Goal: Transaction & Acquisition: Purchase product/service

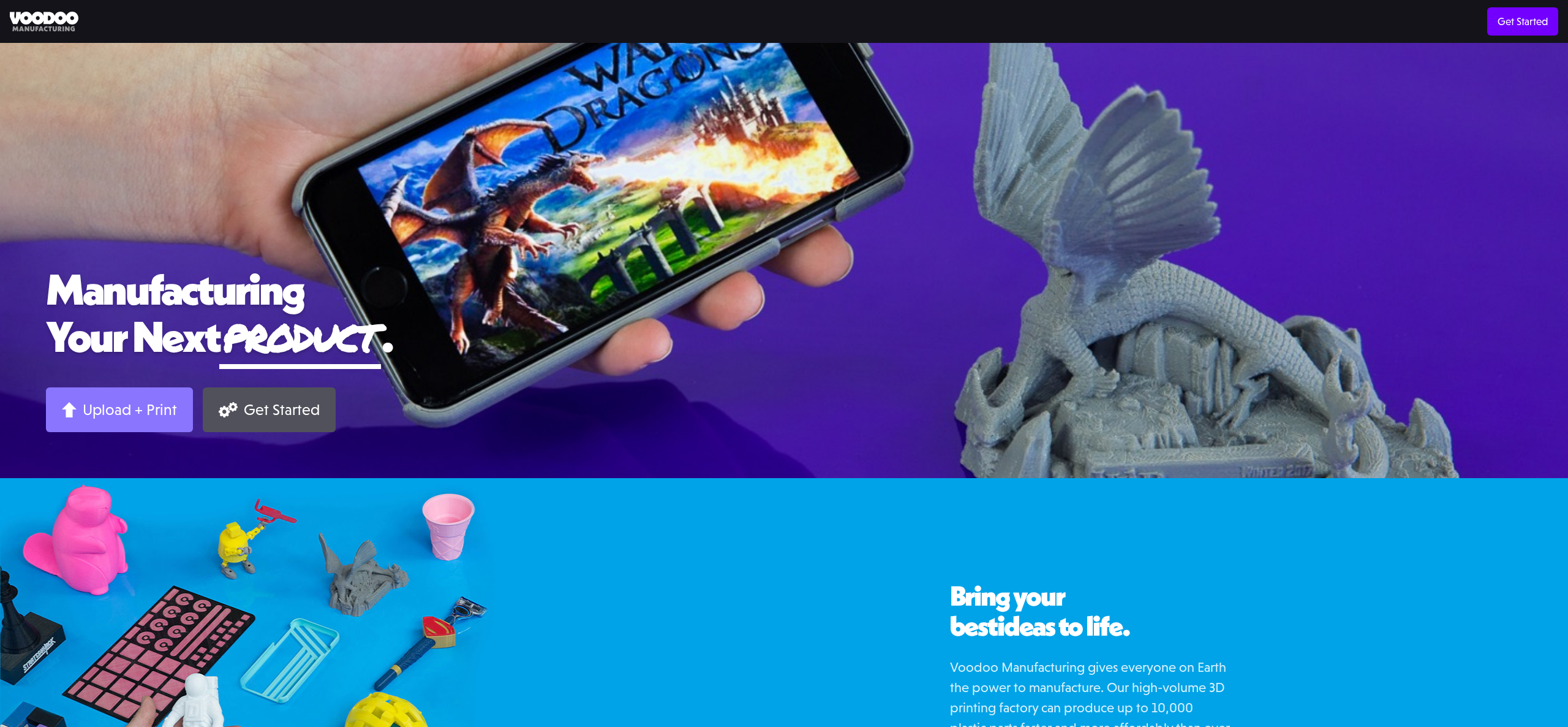
click at [149, 411] on div "Upload + Print" at bounding box center [130, 410] width 94 height 19
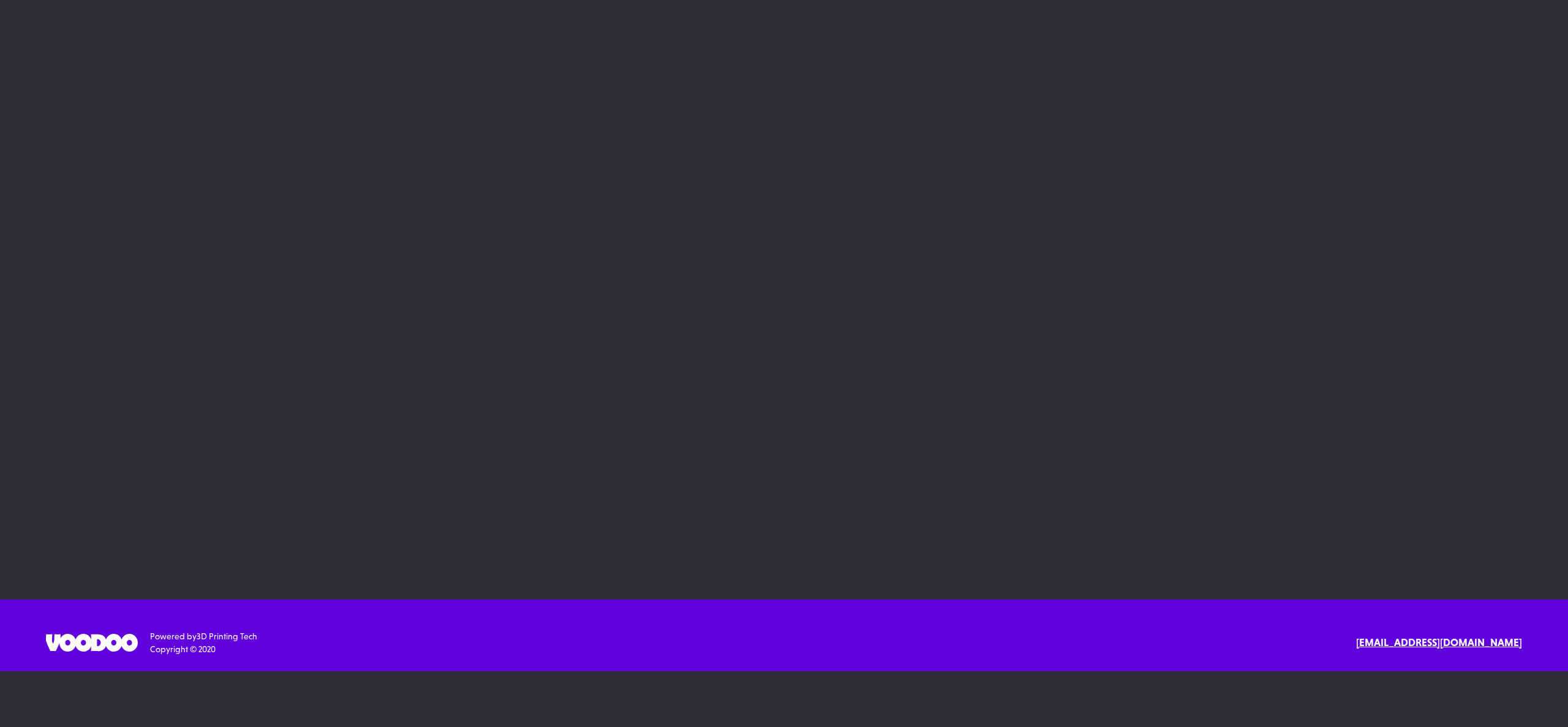
click at [618, 644] on div "Powered by 3D Printing Tech Copyright © 2020 Text or Call [EMAIL_ADDRESS][DOMAI…" at bounding box center [784, 642] width 1477 height 26
drag, startPoint x: 192, startPoint y: 635, endPoint x: 326, endPoint y: 657, distance: 135.8
click at [326, 657] on div "SErvices 3D Printing 3D Design Resources Materials Examples Blog API Documentat…" at bounding box center [784, 635] width 1568 height 72
drag, startPoint x: 326, startPoint y: 657, endPoint x: 263, endPoint y: 569, distance: 108.2
click at [326, 657] on div "SErvices 3D Printing 3D Design Resources Materials Examples Blog API Documentat…" at bounding box center [784, 635] width 1568 height 72
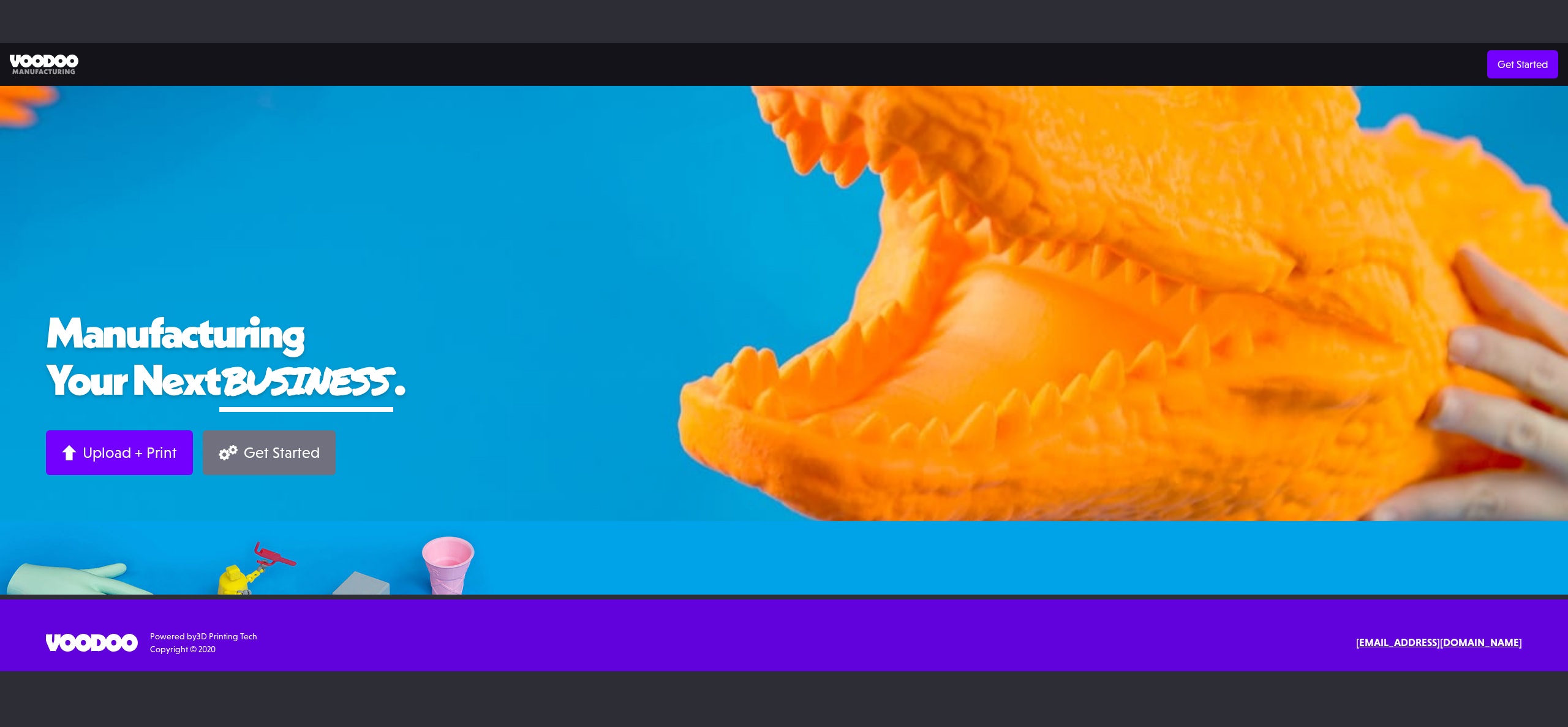
click at [299, 456] on div "Get Started" at bounding box center [281, 452] width 76 height 19
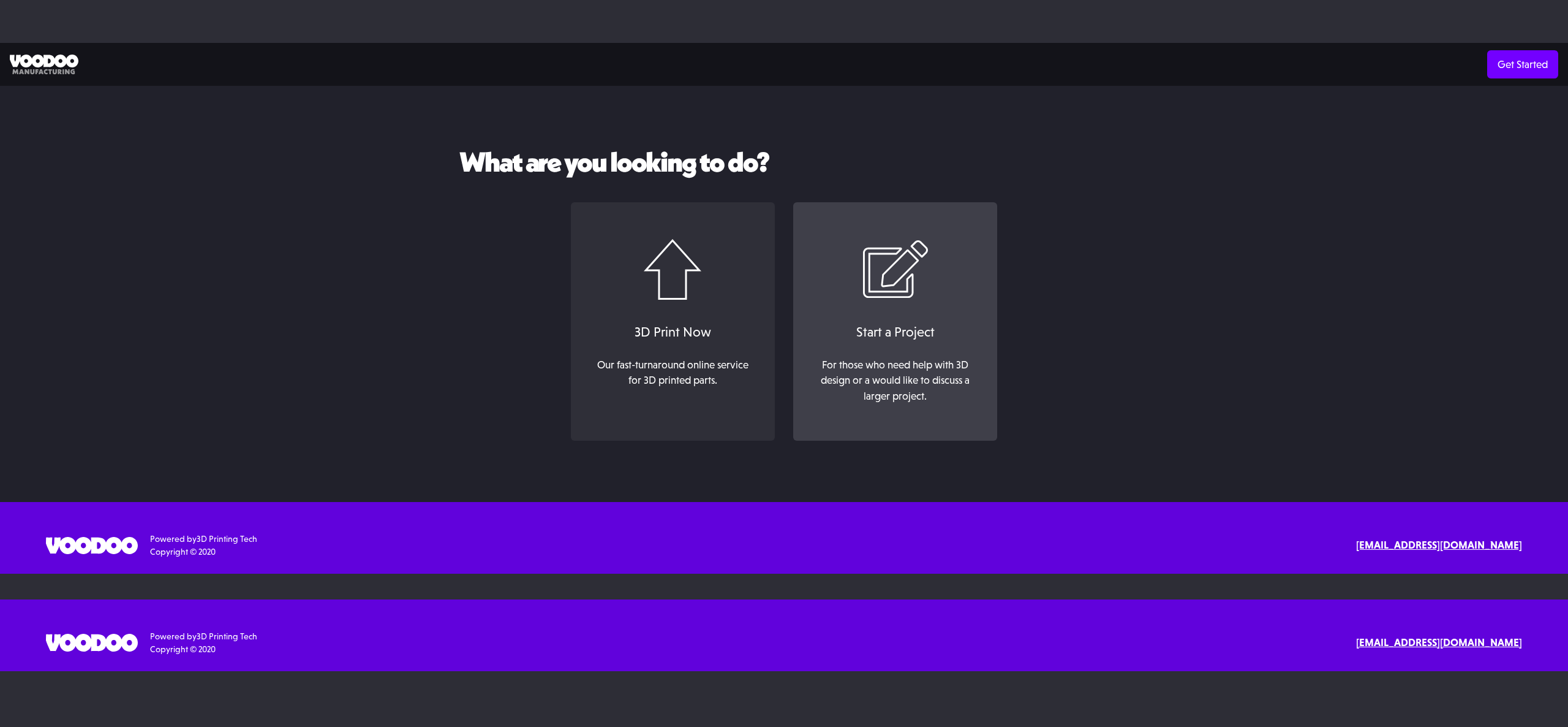
click at [867, 282] on img at bounding box center [896, 269] width 67 height 61
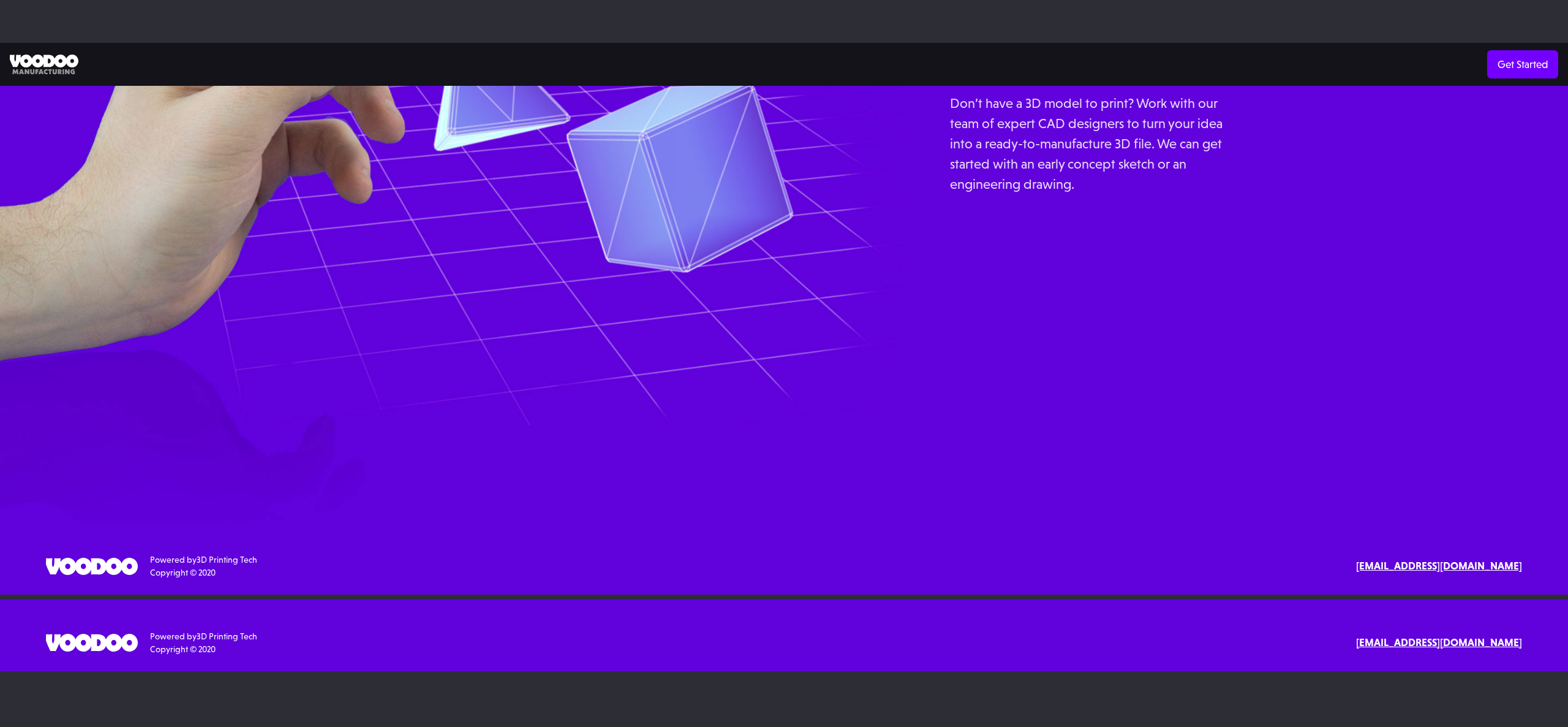
scroll to position [1979, 0]
drag, startPoint x: 174, startPoint y: 559, endPoint x: 338, endPoint y: 584, distance: 165.9
click at [338, 584] on div "SErvices 3D Printing 3D Design Resources Materials Examples Blog API Documentat…" at bounding box center [784, 558] width 1568 height 72
drag, startPoint x: 338, startPoint y: 584, endPoint x: 589, endPoint y: 521, distance: 258.8
click at [344, 585] on div "SErvices 3D Printing 3D Design Resources Materials Examples Blog API Documentat…" at bounding box center [784, 558] width 1568 height 72
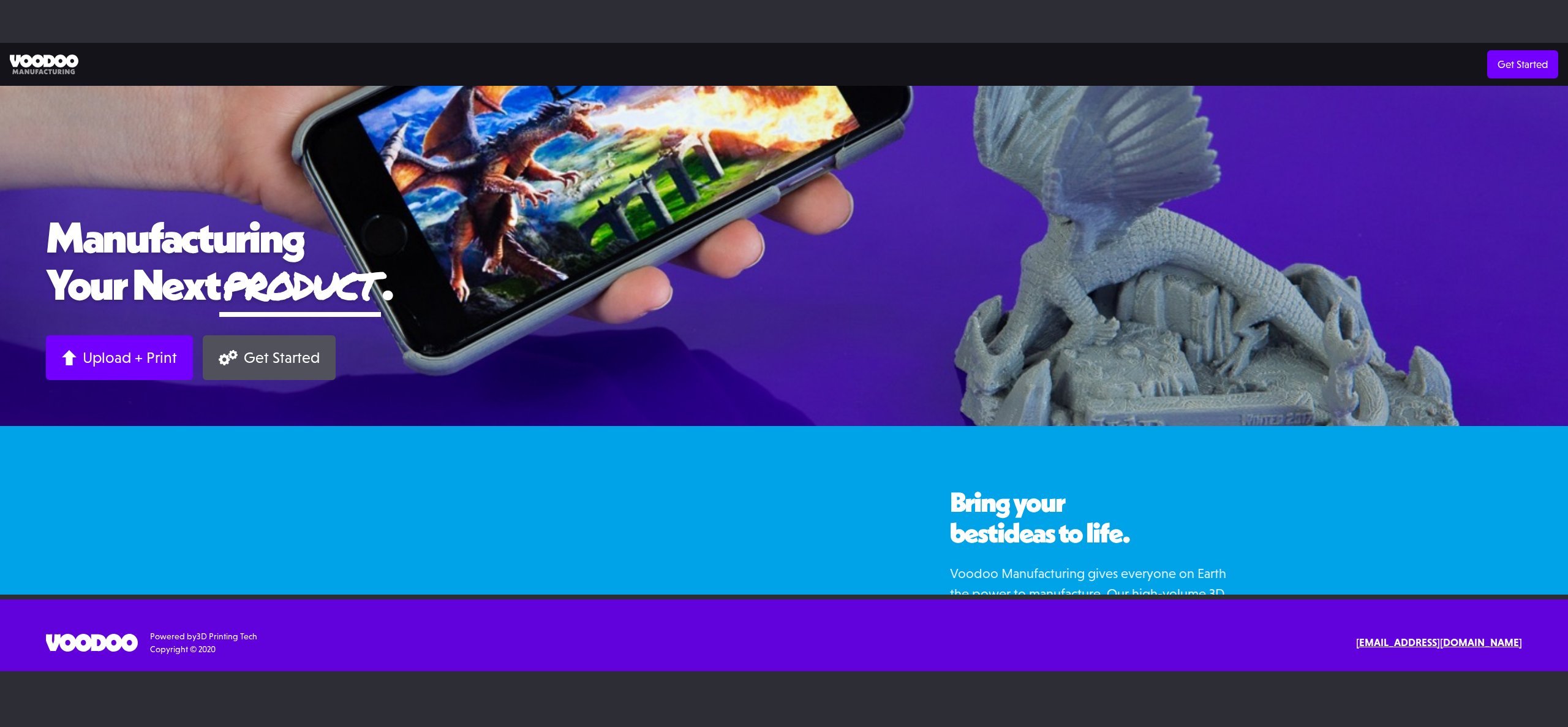
scroll to position [0, 0]
